Goal: Find specific page/section: Find specific page/section

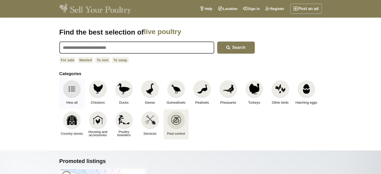
click at [176, 121] on img at bounding box center [176, 120] width 11 height 11
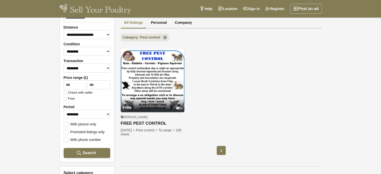
scroll to position [38, 0]
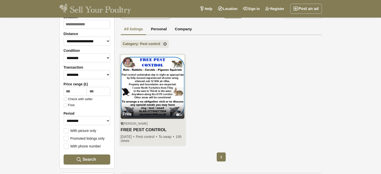
click at [148, 86] on img at bounding box center [153, 87] width 64 height 64
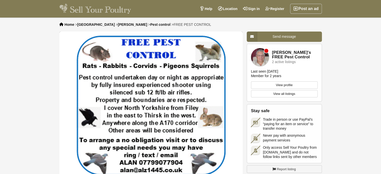
click at [285, 94] on link "View all listings" at bounding box center [284, 94] width 67 height 8
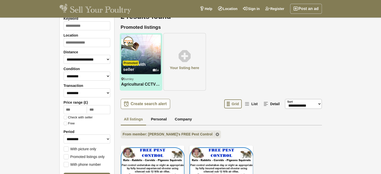
scroll to position [12, 0]
